Goal: Task Accomplishment & Management: Manage account settings

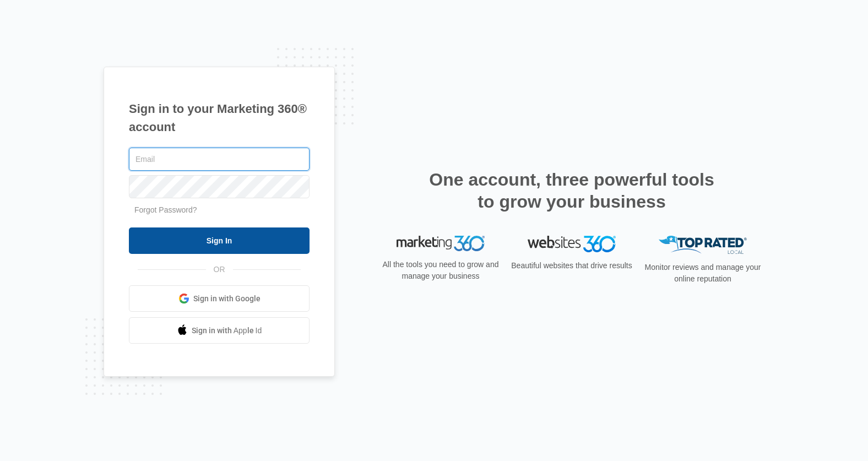
type input "kyle.knoop@madwire.com"
click at [219, 233] on input "Sign In" at bounding box center [219, 241] width 181 height 26
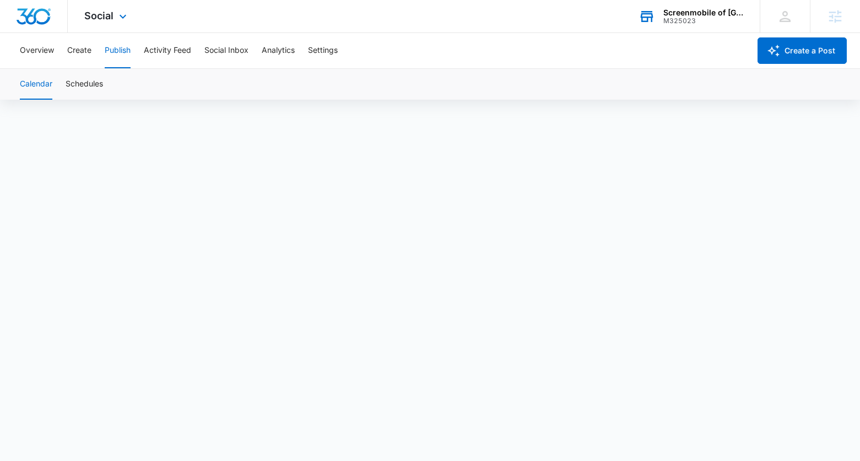
click at [697, 9] on div "Screenmobile of [GEOGRAPHIC_DATA]" at bounding box center [703, 12] width 80 height 9
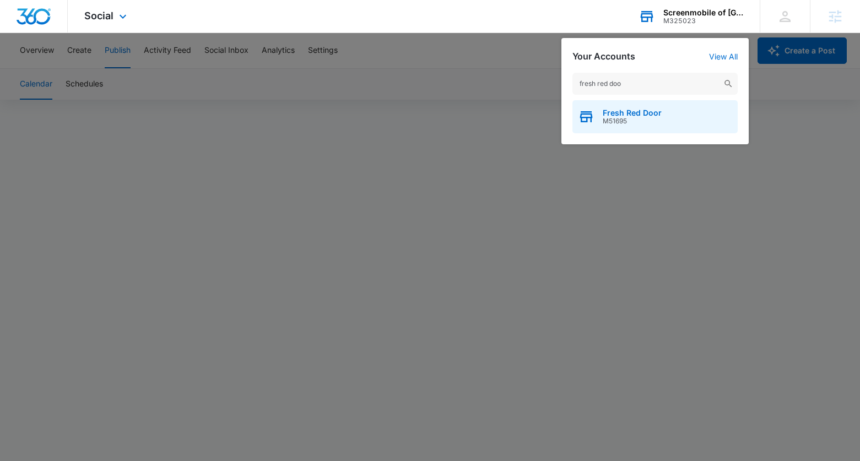
type input "fresh red doo"
click at [655, 120] on span "M51695" at bounding box center [632, 121] width 59 height 8
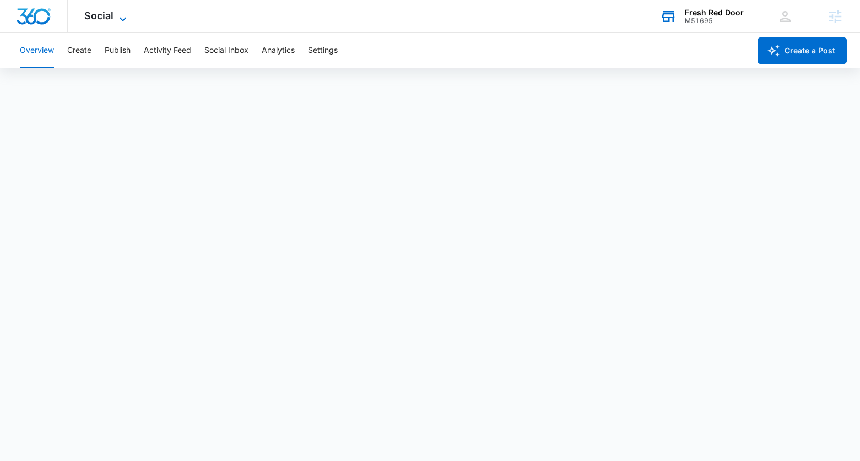
click at [111, 17] on span "Social" at bounding box center [98, 16] width 29 height 12
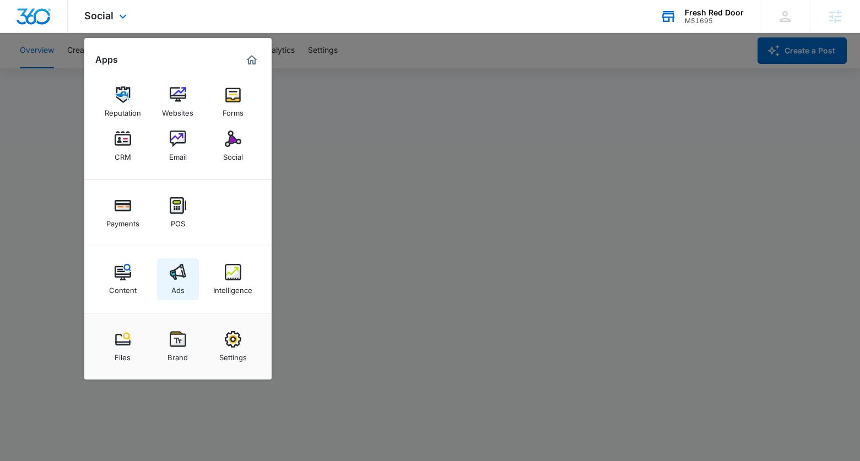
click at [184, 277] on img at bounding box center [178, 272] width 17 height 17
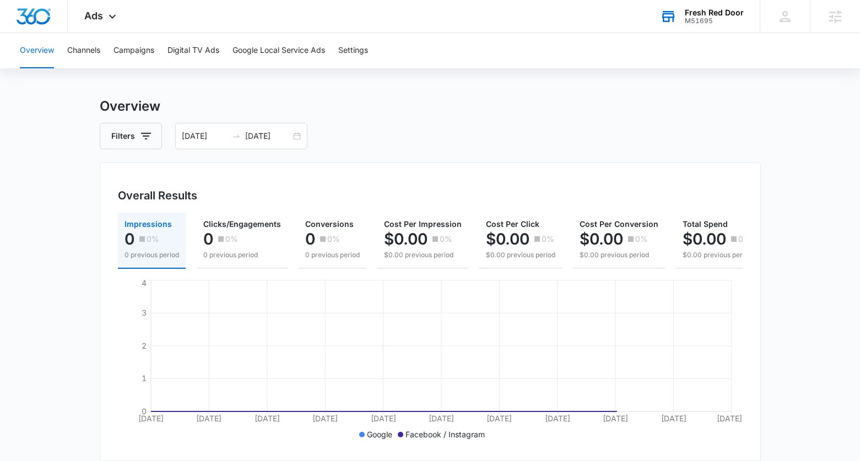
scroll to position [18, 0]
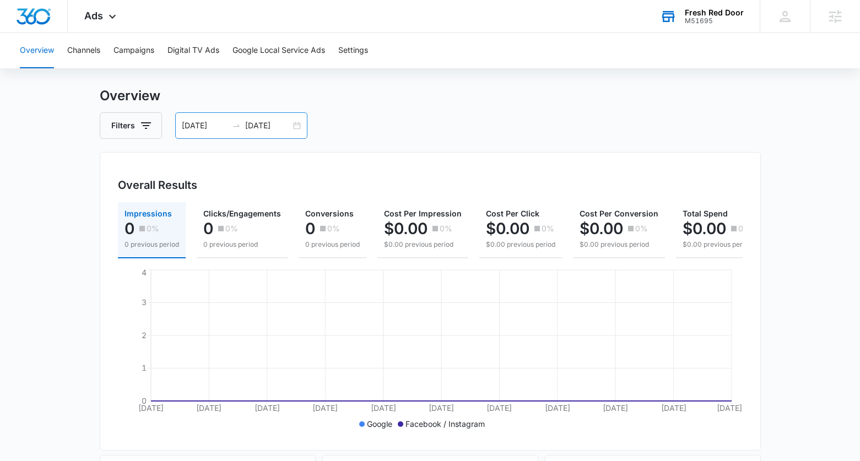
click at [294, 127] on div "[DATE] [DATE]" at bounding box center [241, 125] width 132 height 26
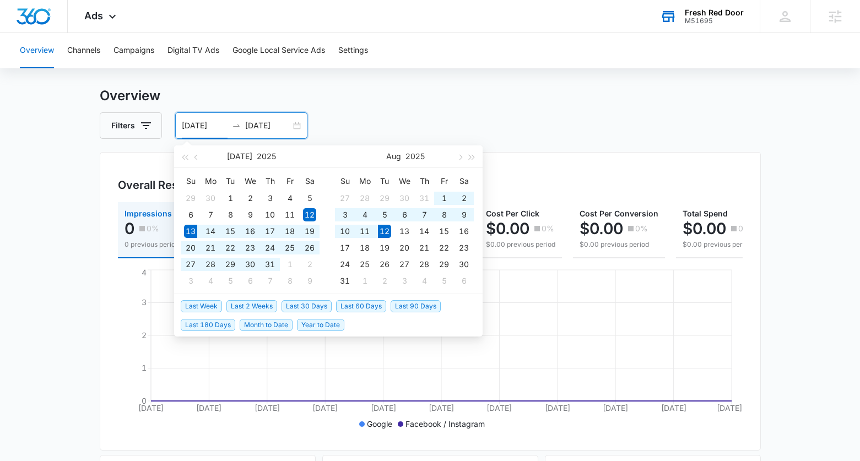
click at [308, 305] on span "Last 30 Days" at bounding box center [307, 306] width 50 height 12
type input "[DATE]"
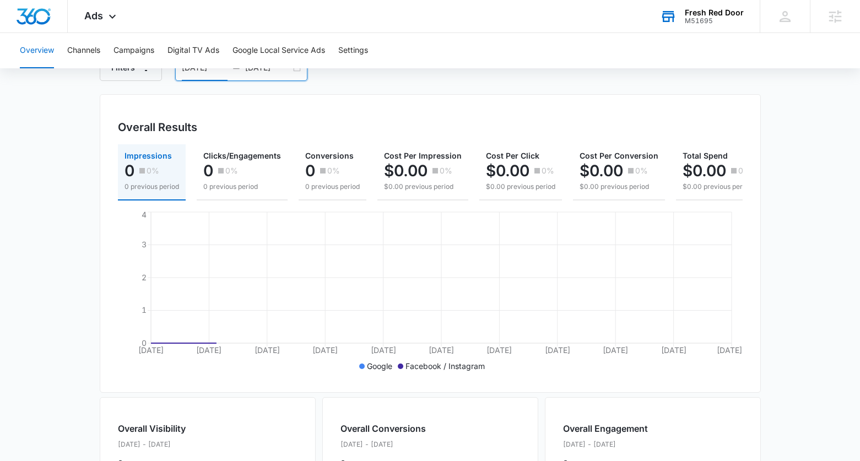
scroll to position [73, 0]
